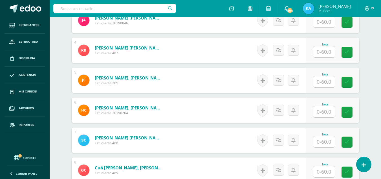
scroll to position [249, 0]
